Goal: Task Accomplishment & Management: Complete application form

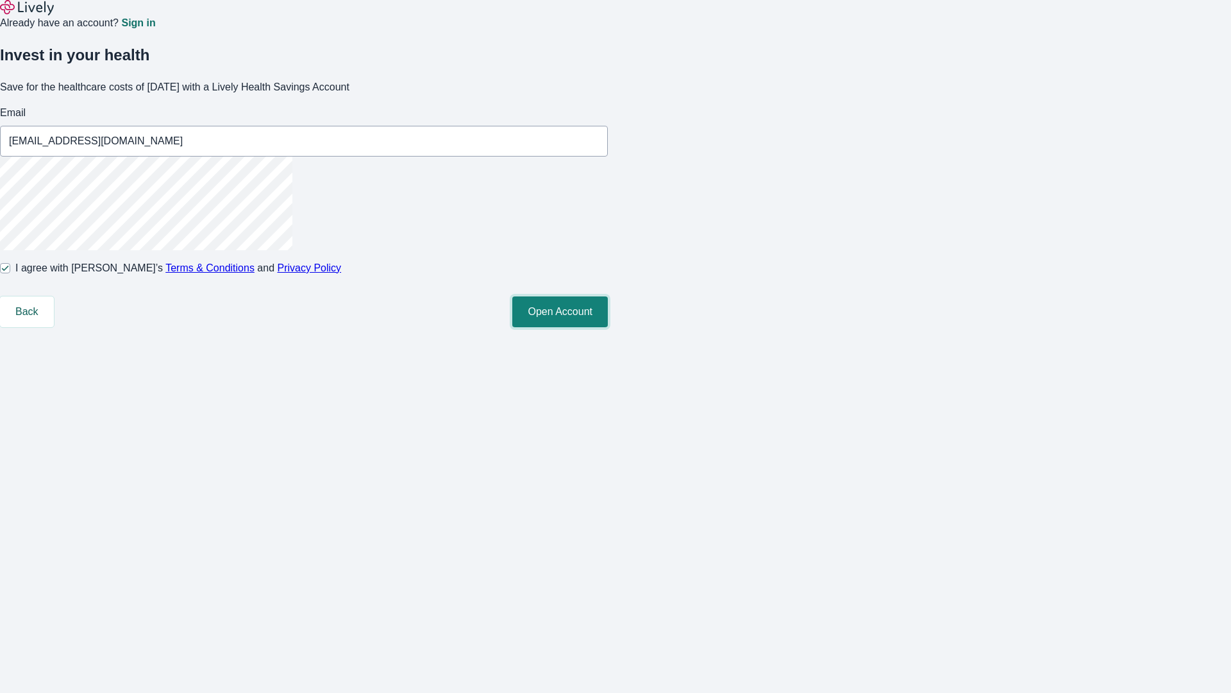
click at [608, 327] on button "Open Account" at bounding box center [560, 311] width 96 height 31
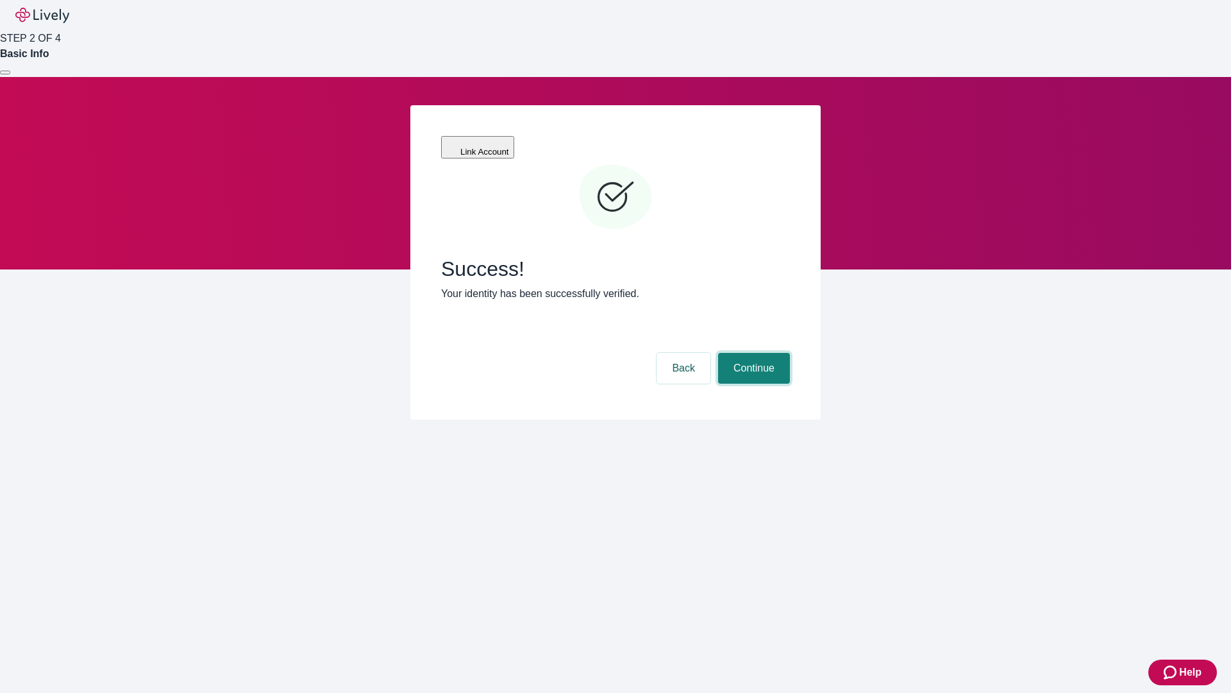
click at [752, 353] on button "Continue" at bounding box center [754, 368] width 72 height 31
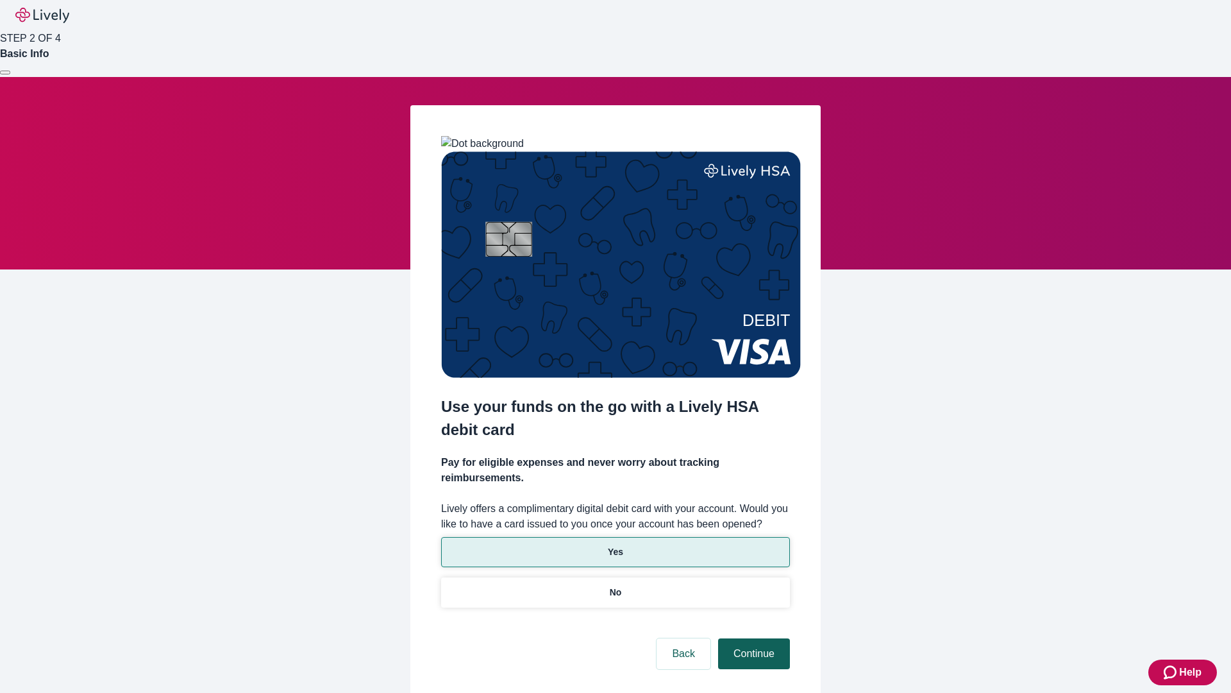
click at [615, 585] on p "No" at bounding box center [616, 591] width 12 height 13
click at [752, 638] on button "Continue" at bounding box center [754, 653] width 72 height 31
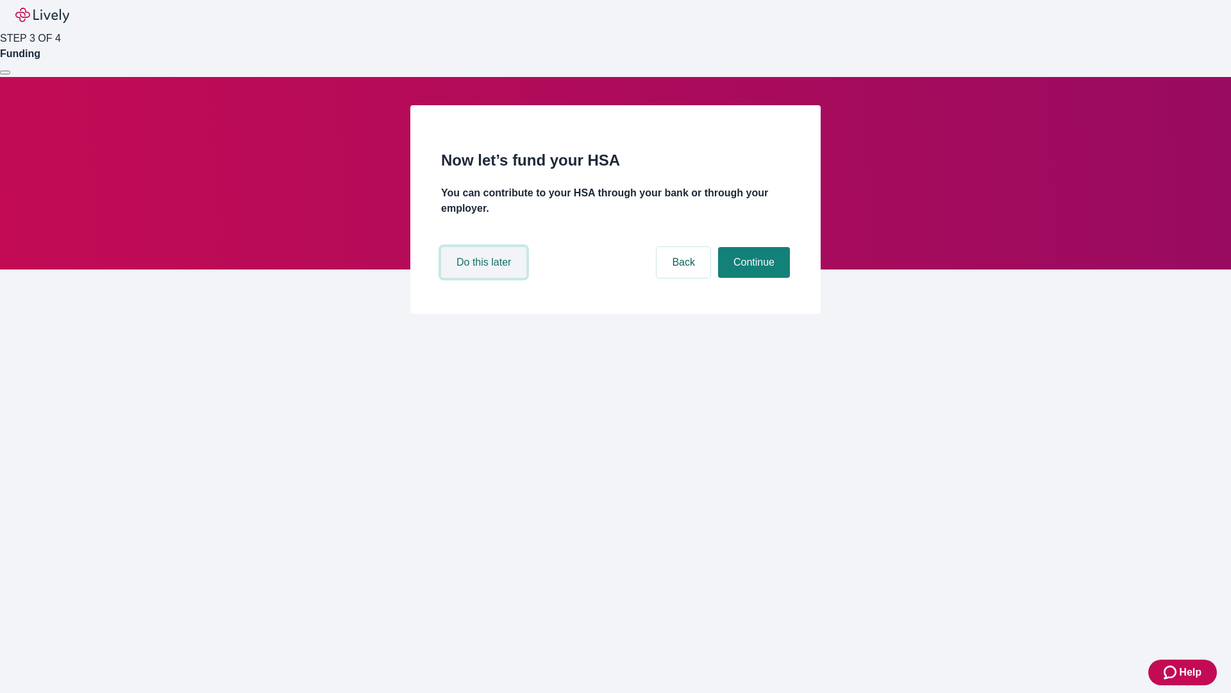
click at [485, 278] on button "Do this later" at bounding box center [483, 262] width 85 height 31
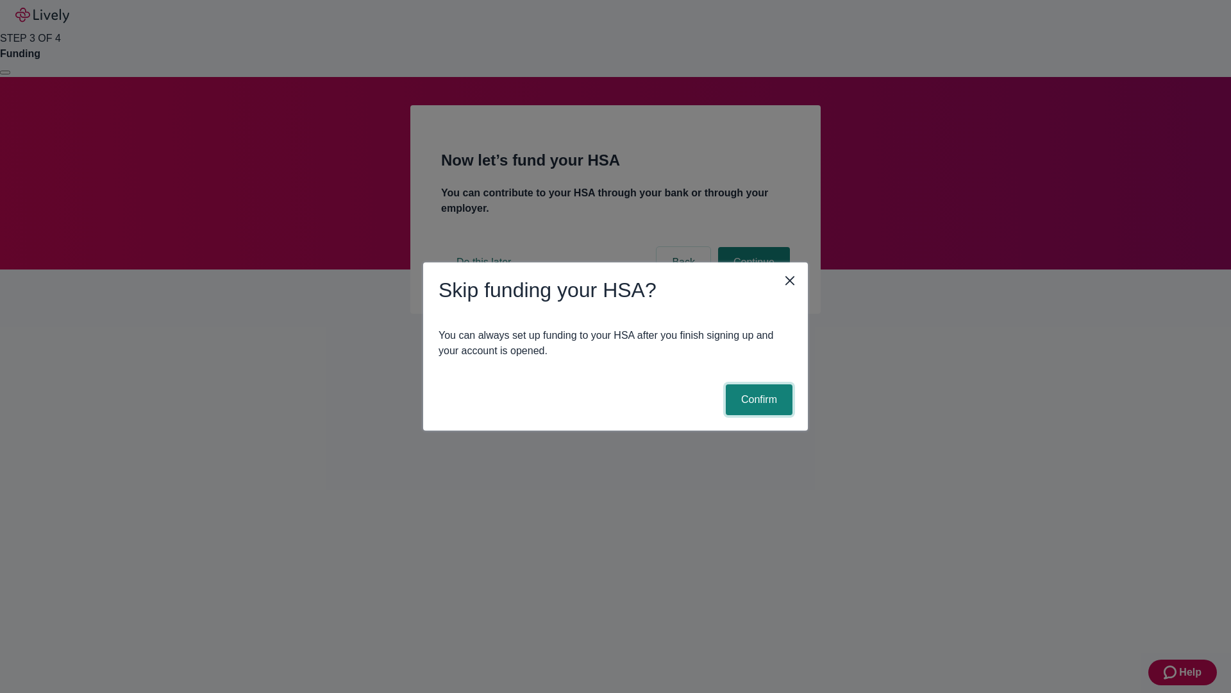
click at [757, 400] on button "Confirm" at bounding box center [759, 399] width 67 height 31
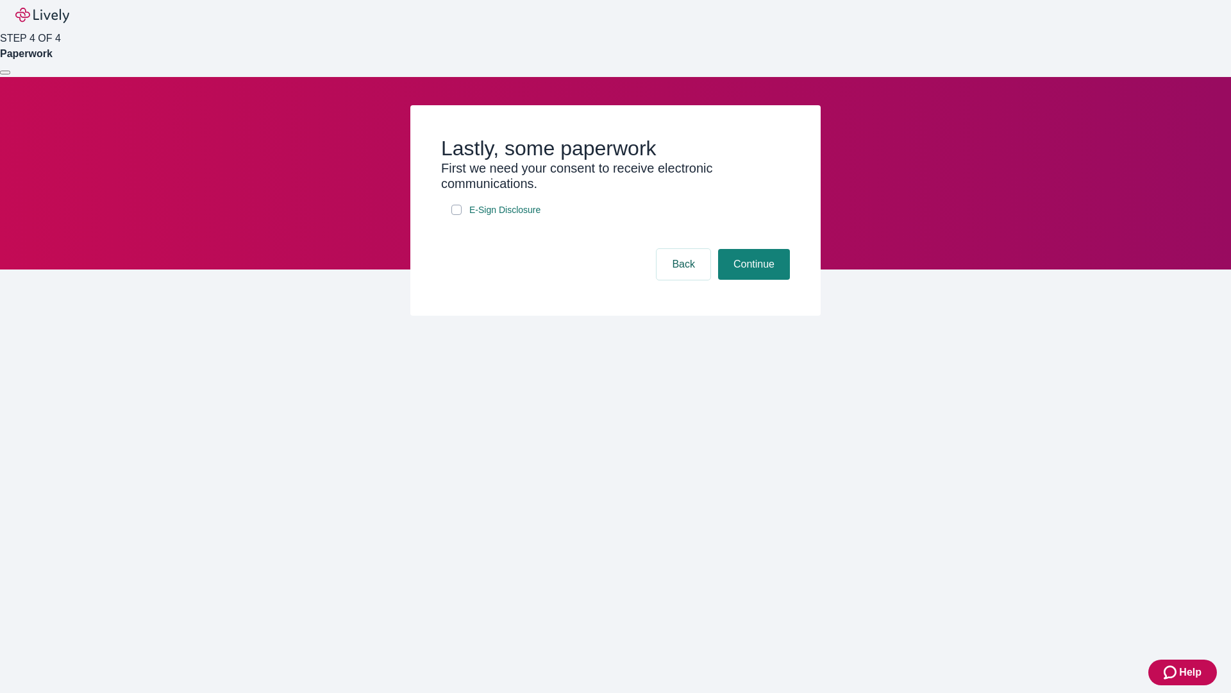
click at [457, 215] on input "E-Sign Disclosure" at bounding box center [456, 210] width 10 height 10
checkbox input "true"
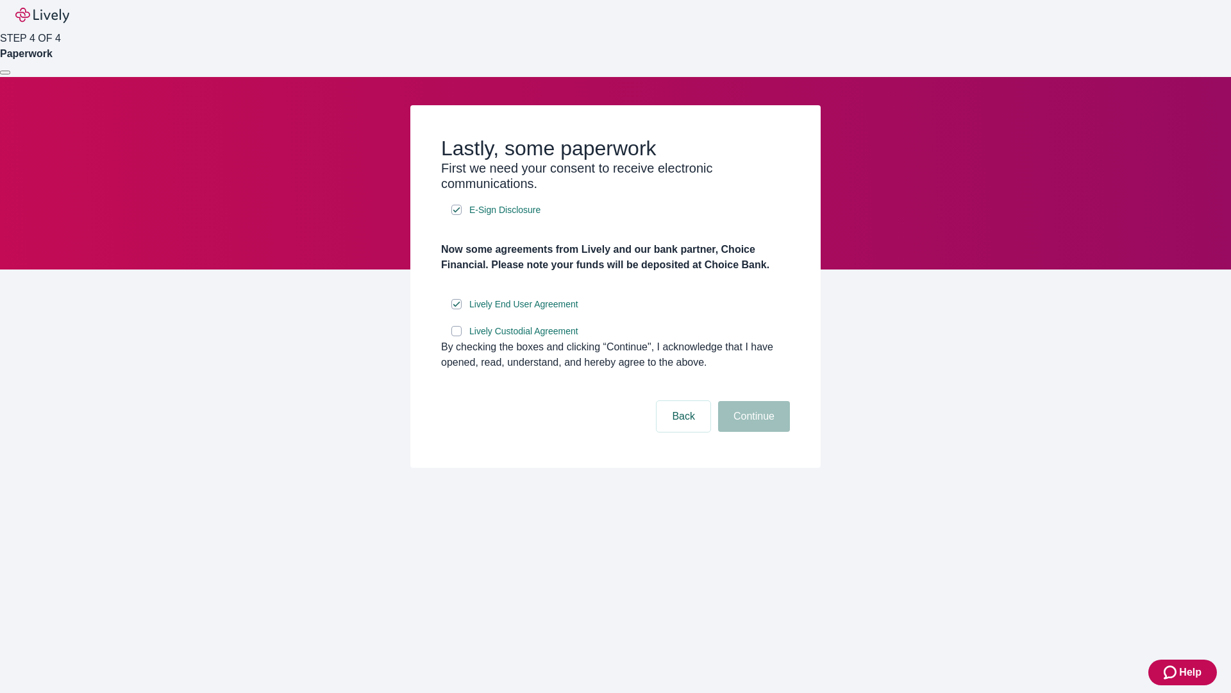
click at [457, 336] on input "Lively Custodial Agreement" at bounding box center [456, 331] width 10 height 10
checkbox input "true"
click at [752, 432] on button "Continue" at bounding box center [754, 416] width 72 height 31
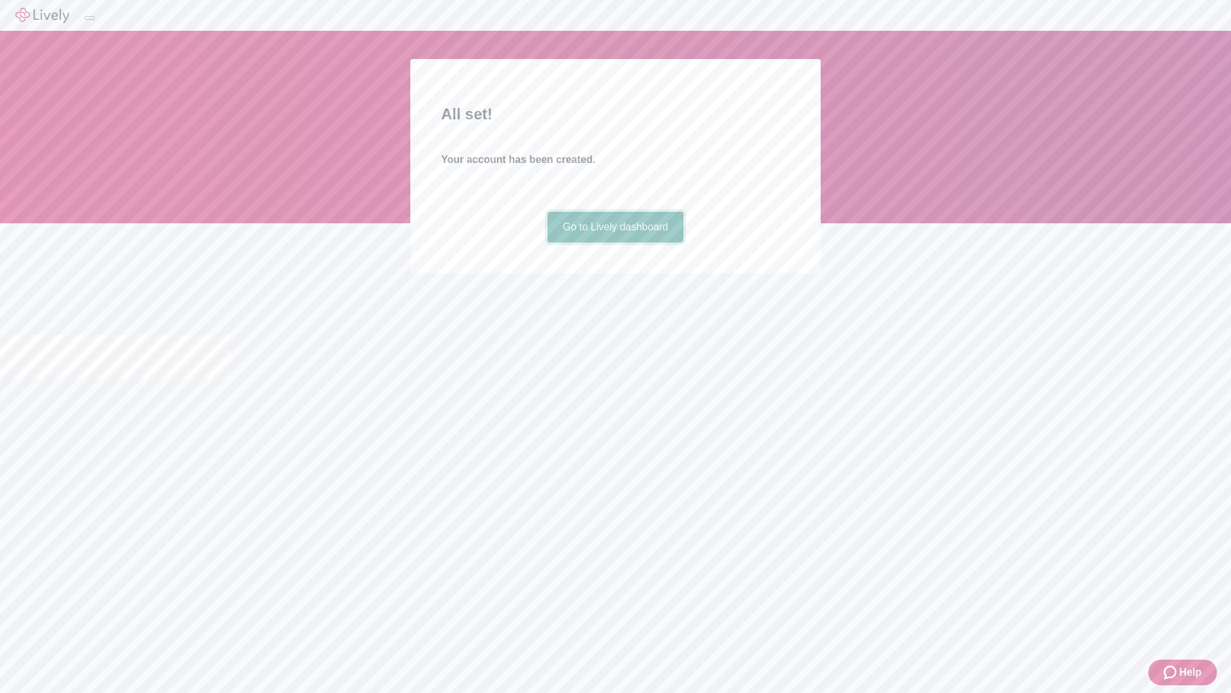
click at [615, 242] on link "Go to Lively dashboard" at bounding box center [616, 227] width 137 height 31
